Goal: Obtain resource: Download file/media

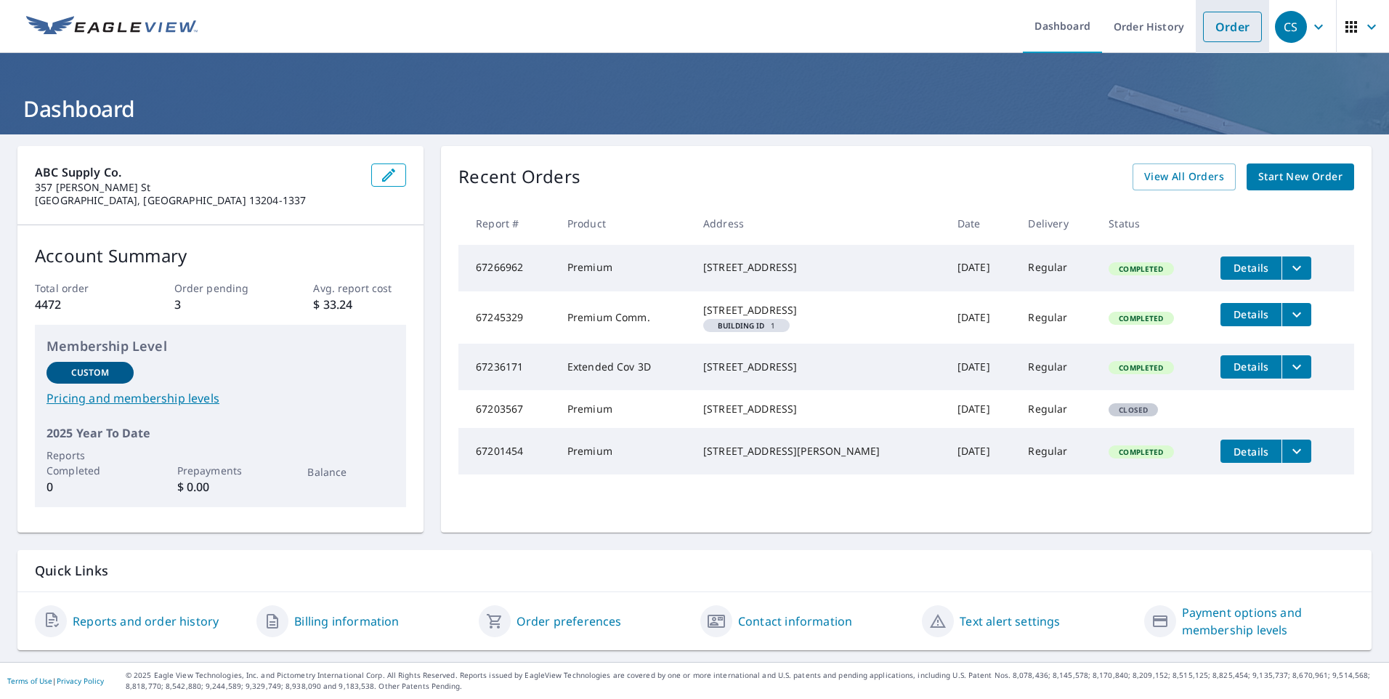
click at [1208, 34] on link "Order" at bounding box center [1232, 27] width 59 height 31
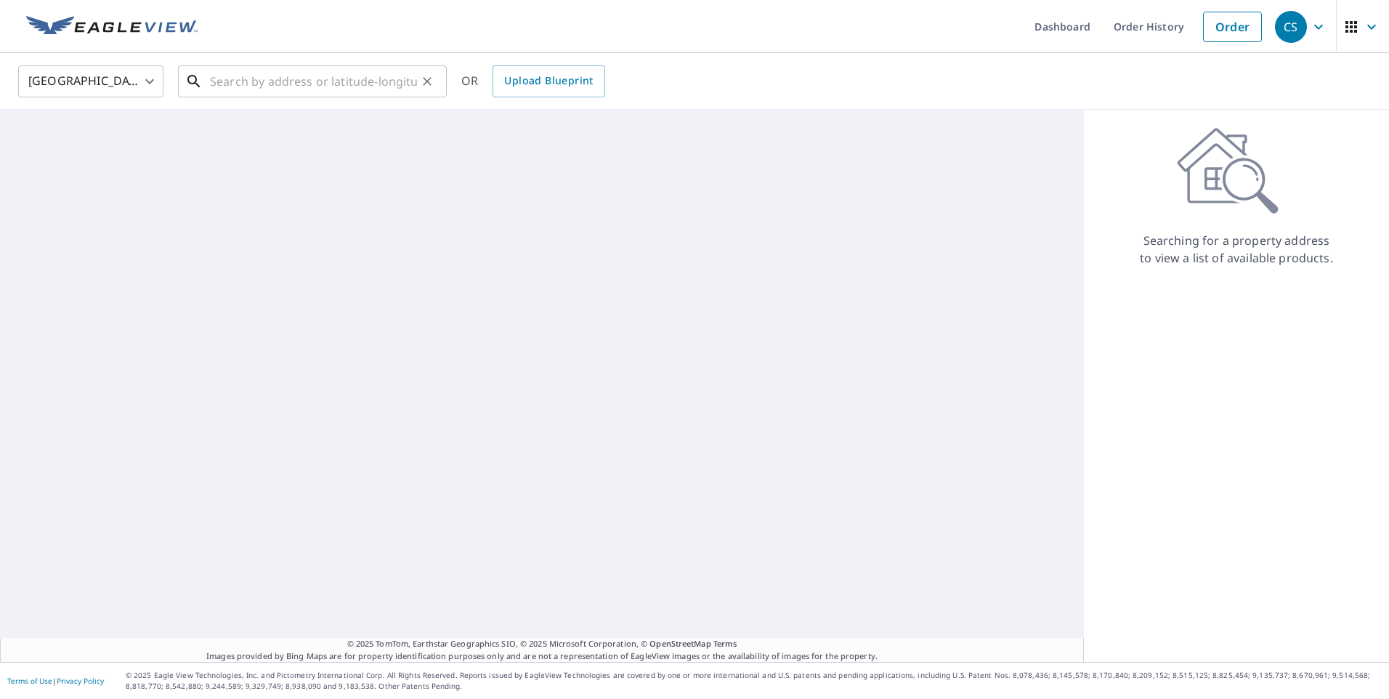
click at [259, 79] on input "text" at bounding box center [313, 81] width 207 height 41
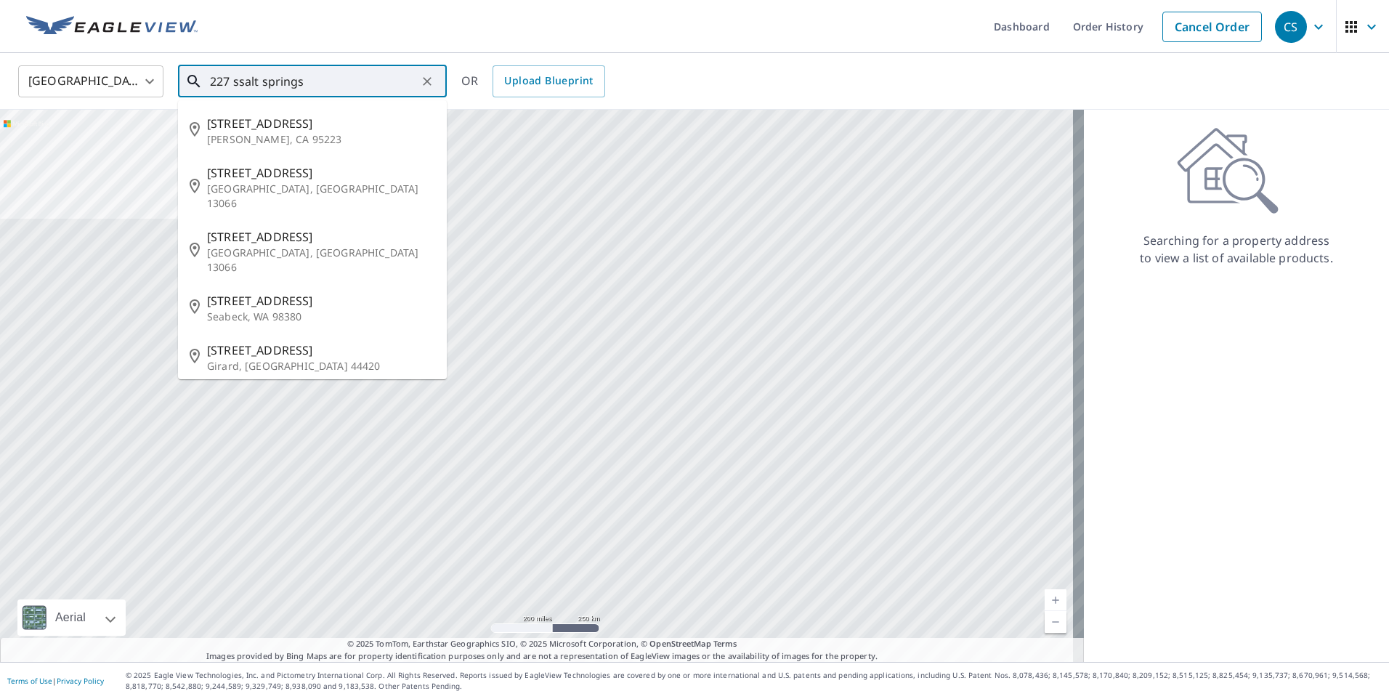
click at [237, 78] on input "227 ssalt springs" at bounding box center [313, 81] width 207 height 41
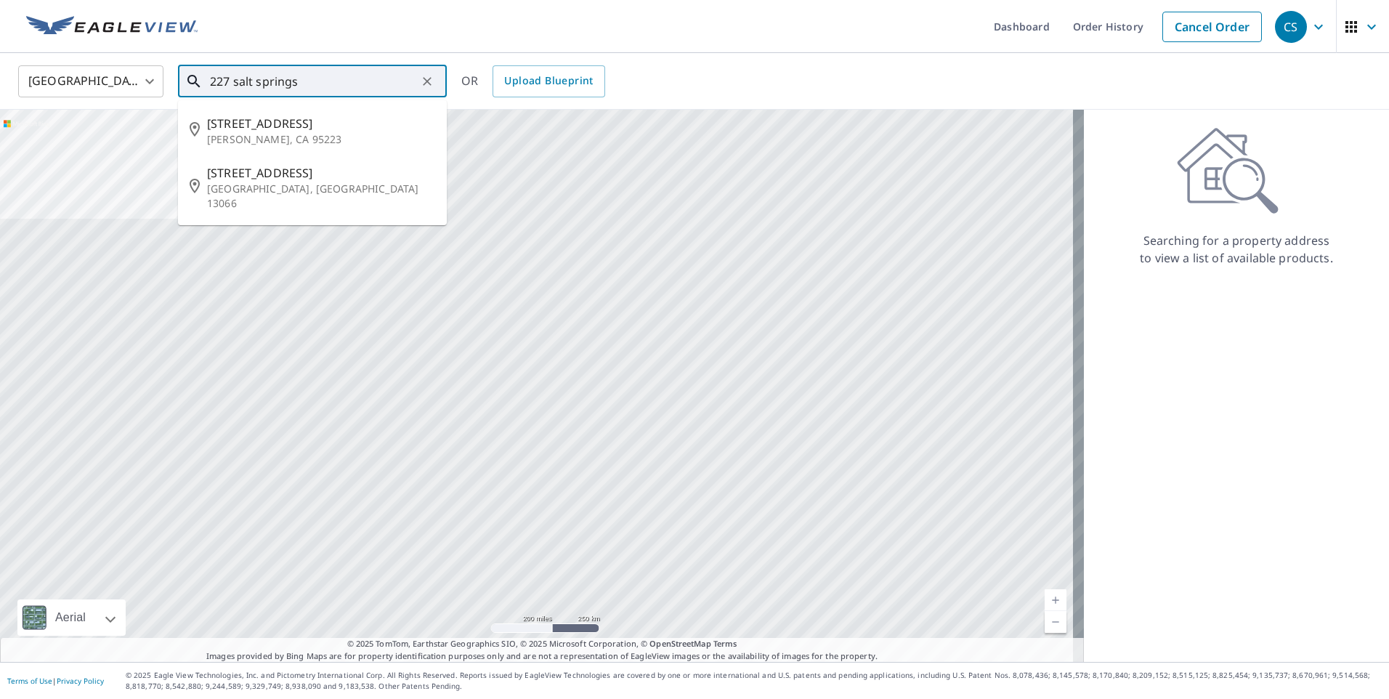
click at [336, 84] on input "227 salt springs" at bounding box center [313, 81] width 207 height 41
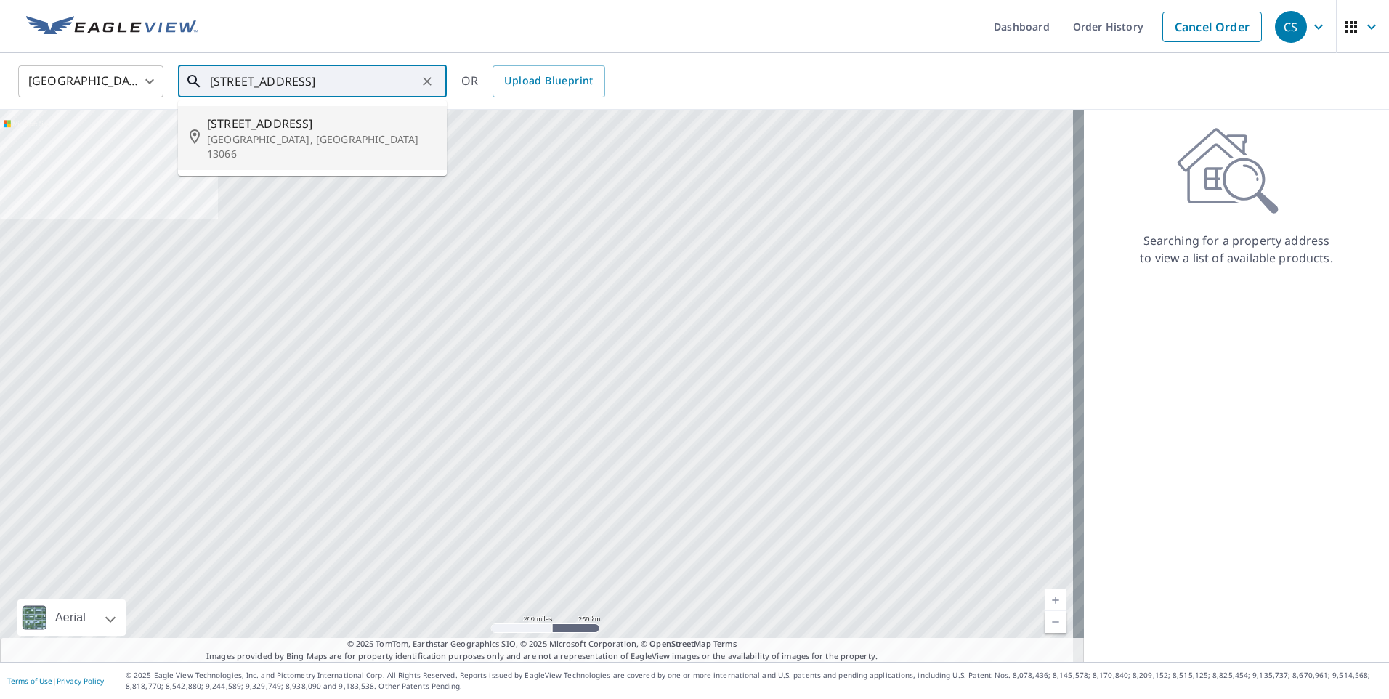
click at [338, 115] on span "[STREET_ADDRESS]" at bounding box center [321, 123] width 228 height 17
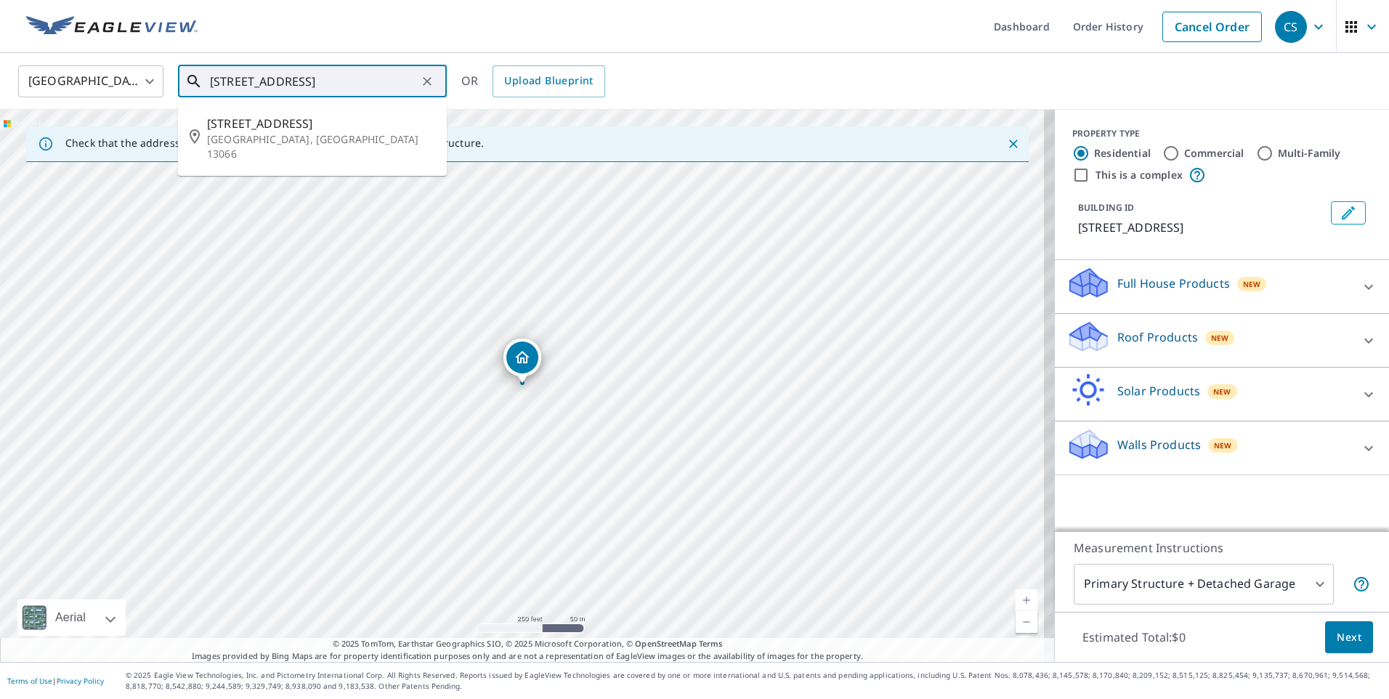
click at [235, 80] on input "[STREET_ADDRESS]" at bounding box center [313, 81] width 207 height 41
click at [384, 88] on input "[STREET_ADDRESS]" at bounding box center [313, 81] width 207 height 41
click at [390, 84] on input "[STREET_ADDRESS]" at bounding box center [313, 81] width 207 height 41
click at [235, 83] on input "[STREET_ADDRESS]" at bounding box center [313, 81] width 207 height 41
click at [376, 76] on input "[STREET_ADDRESS]" at bounding box center [313, 81] width 207 height 41
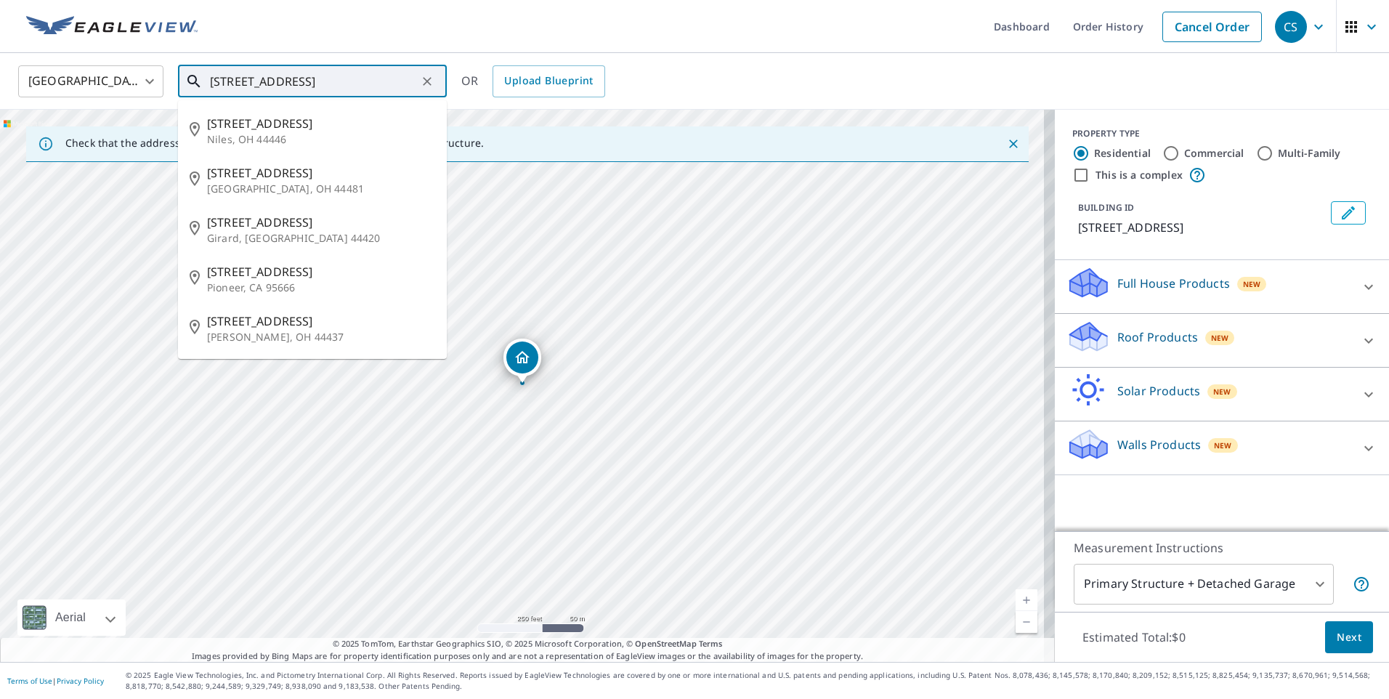
click at [221, 81] on input "[STREET_ADDRESS]" at bounding box center [313, 81] width 207 height 41
click at [344, 76] on input "[STREET_ADDRESS]" at bounding box center [313, 81] width 207 height 41
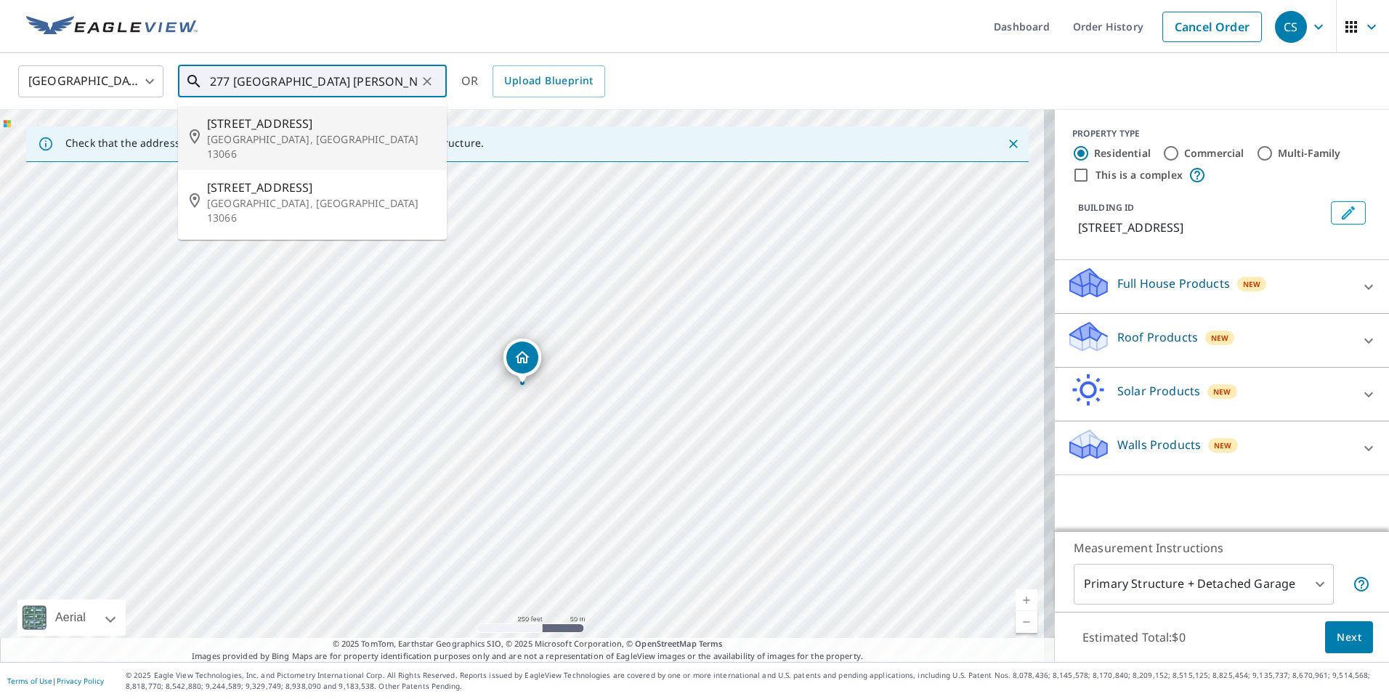
click at [321, 125] on span "[STREET_ADDRESS]" at bounding box center [321, 123] width 228 height 17
type input "[STREET_ADDRESS]"
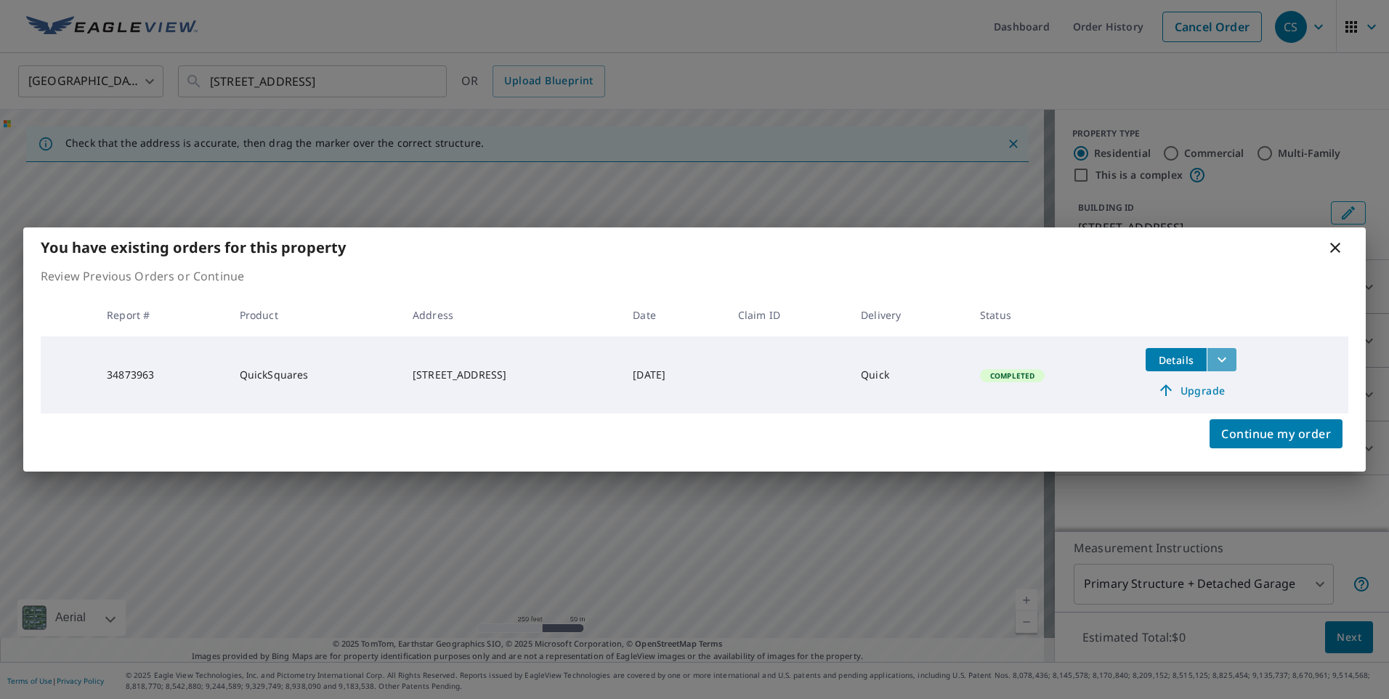
click at [1226, 358] on icon "filesDropdownBtn-34873963" at bounding box center [1222, 359] width 9 height 5
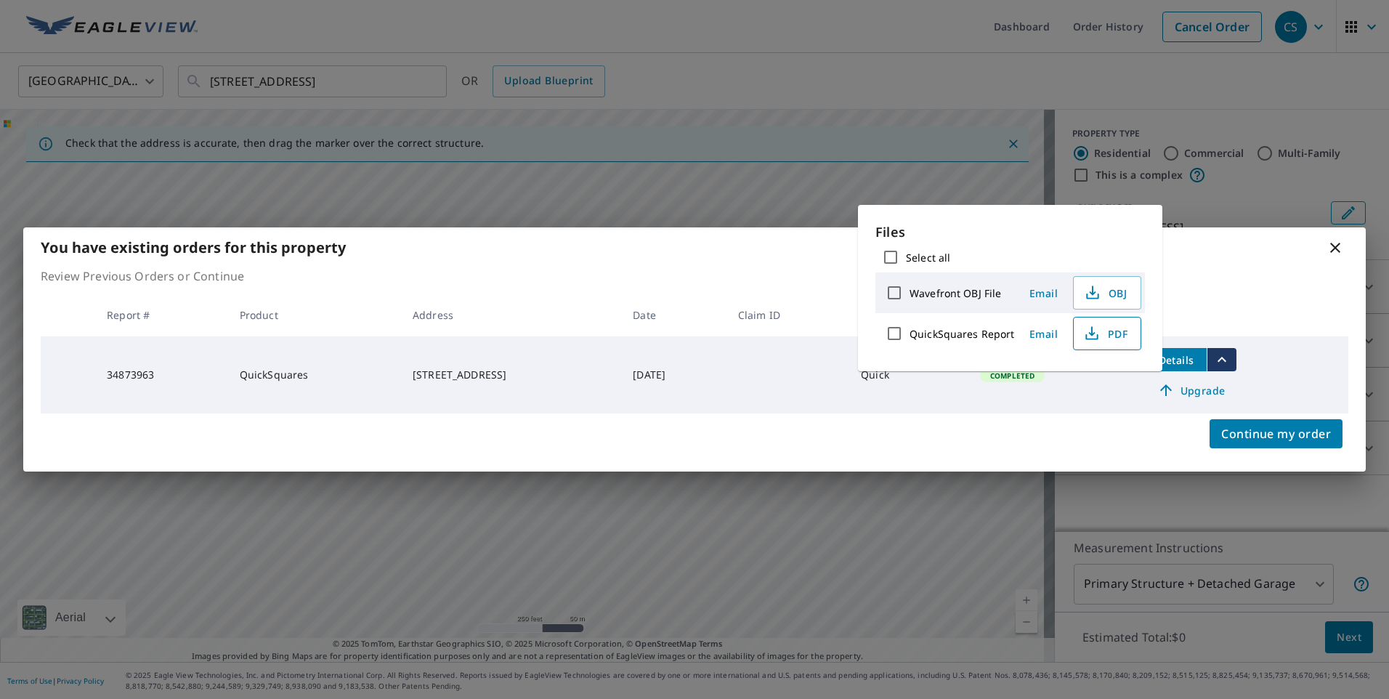
click at [1099, 333] on span "PDF" at bounding box center [1105, 333] width 46 height 17
click at [1339, 246] on icon at bounding box center [1335, 247] width 17 height 17
